Goal: Transaction & Acquisition: Purchase product/service

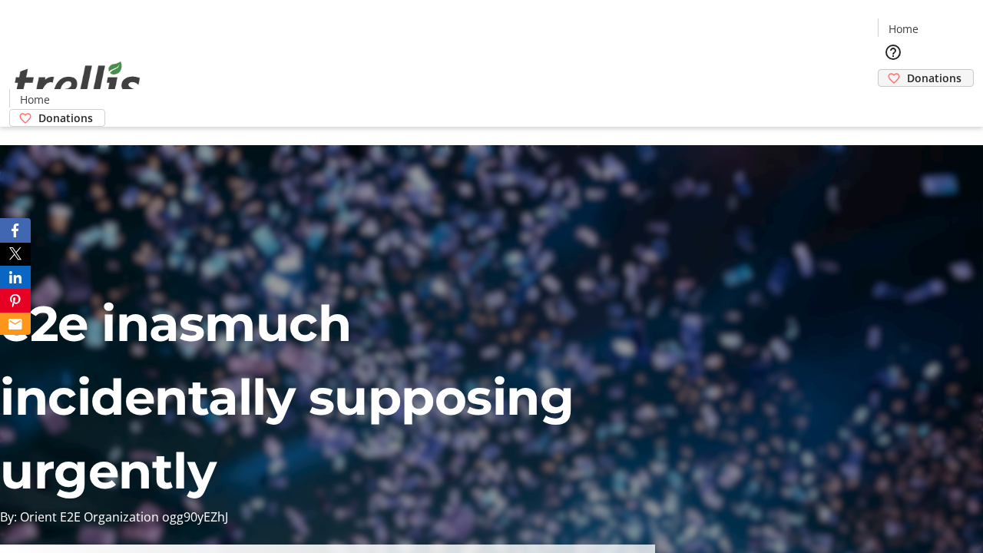
click at [907, 70] on span "Donations" at bounding box center [934, 78] width 55 height 16
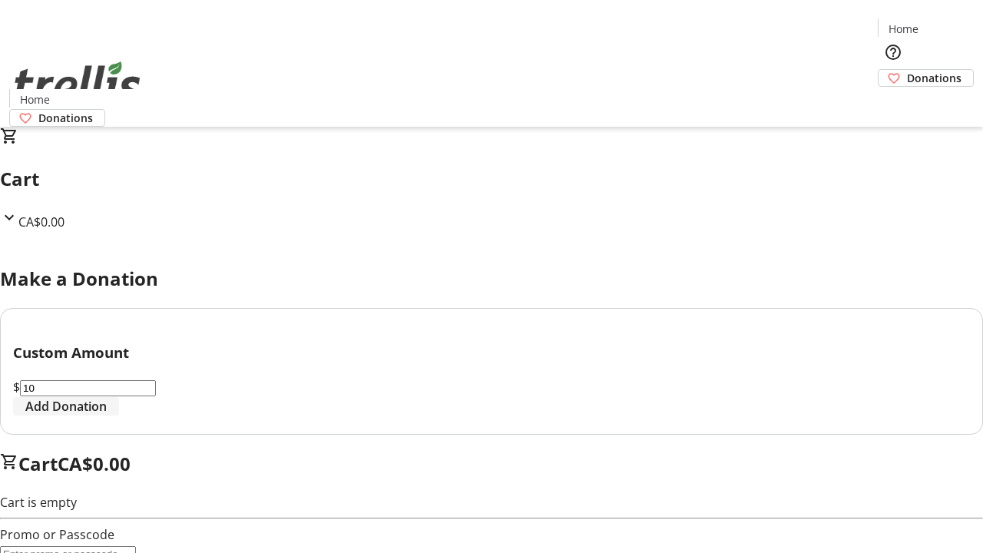
click at [107, 416] on span "Add Donation" at bounding box center [65, 406] width 81 height 18
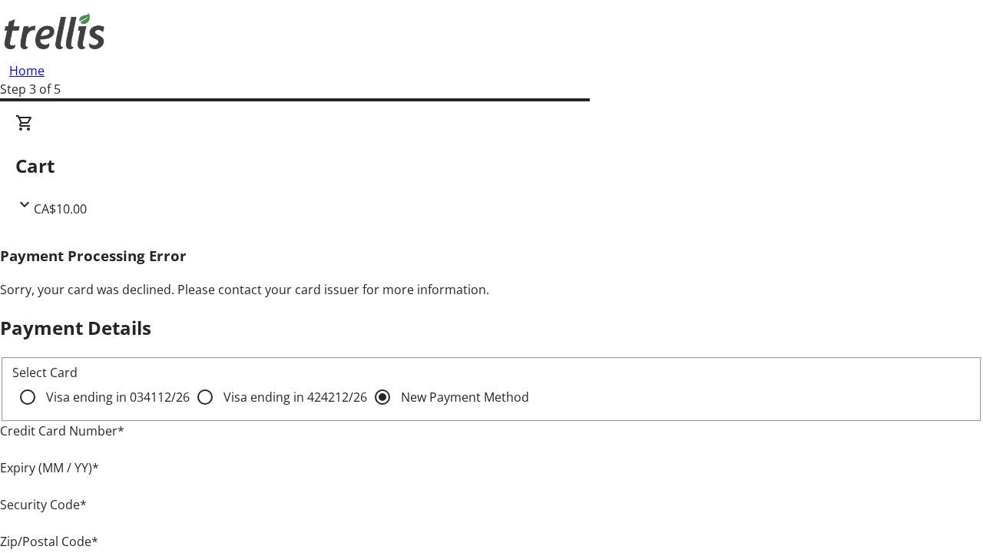
click at [190, 410] on input "Visa ending in 4242 12/26" at bounding box center [205, 397] width 31 height 31
radio input "true"
